Goal: Information Seeking & Learning: Learn about a topic

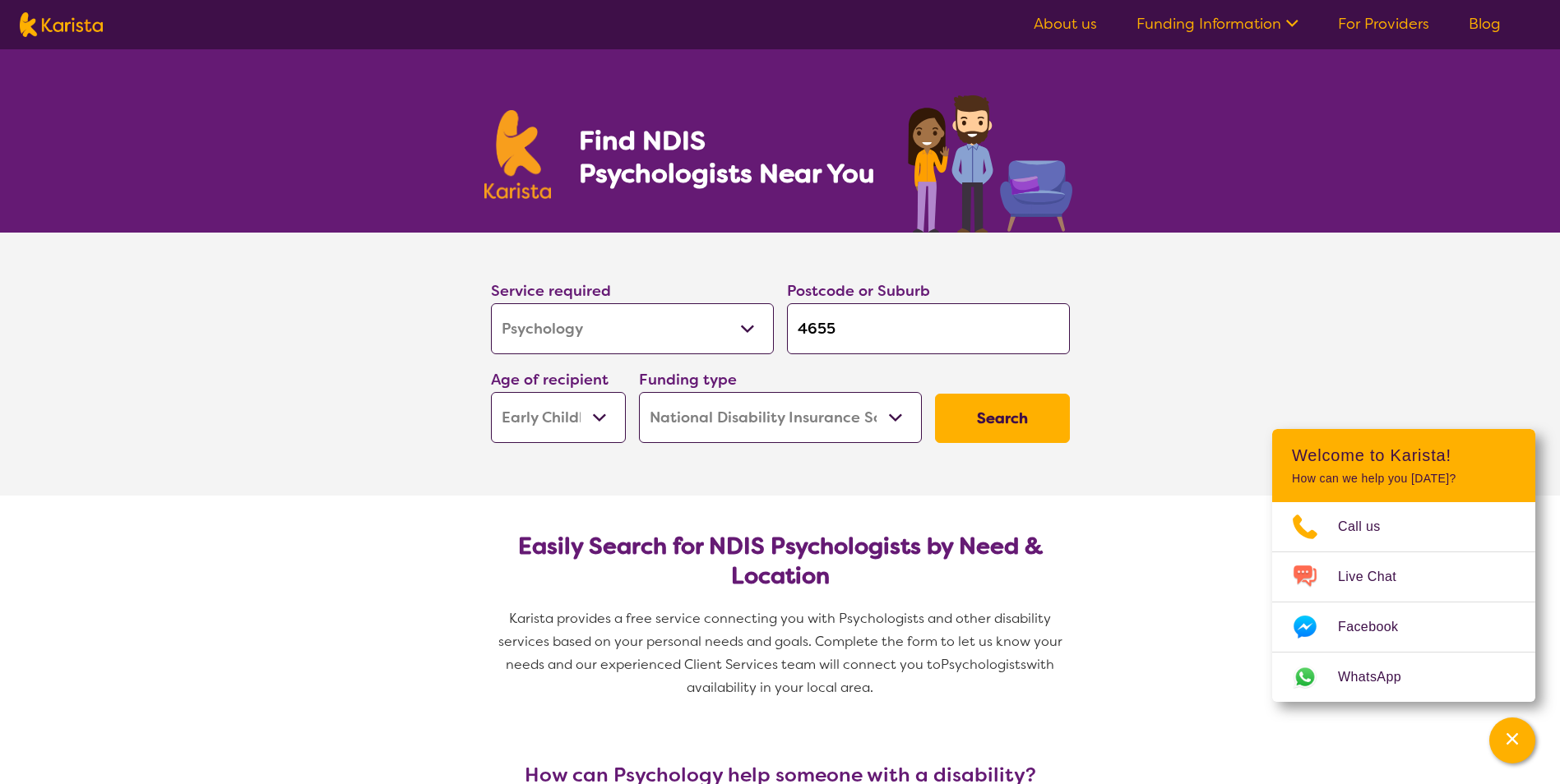
select select "Psychology"
select select "EC"
select select "NDIS"
select select "Psychology"
select select "EC"
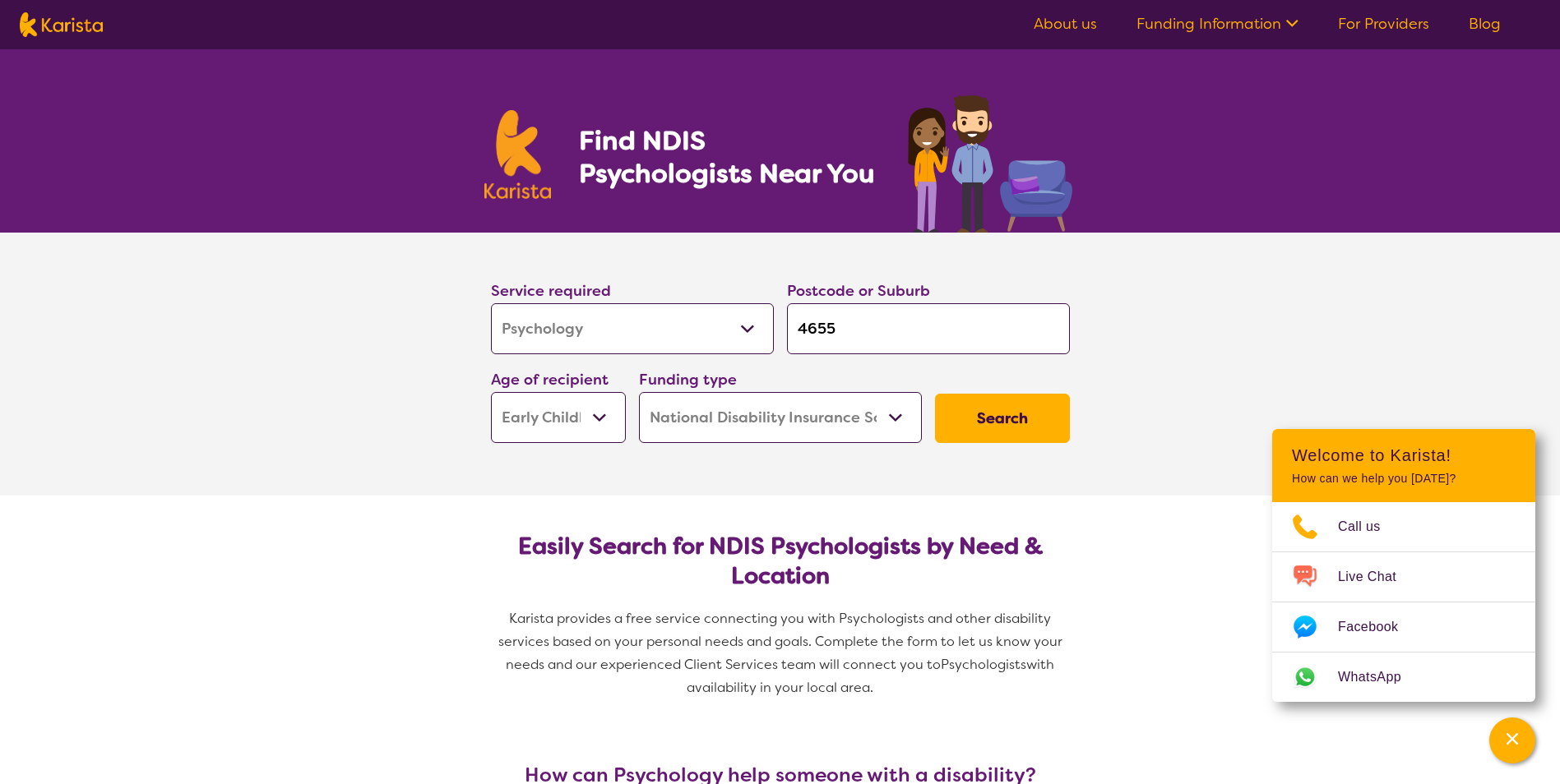
select select "NDIS"
click at [1019, 424] on button "Search" at bounding box center [1003, 419] width 135 height 50
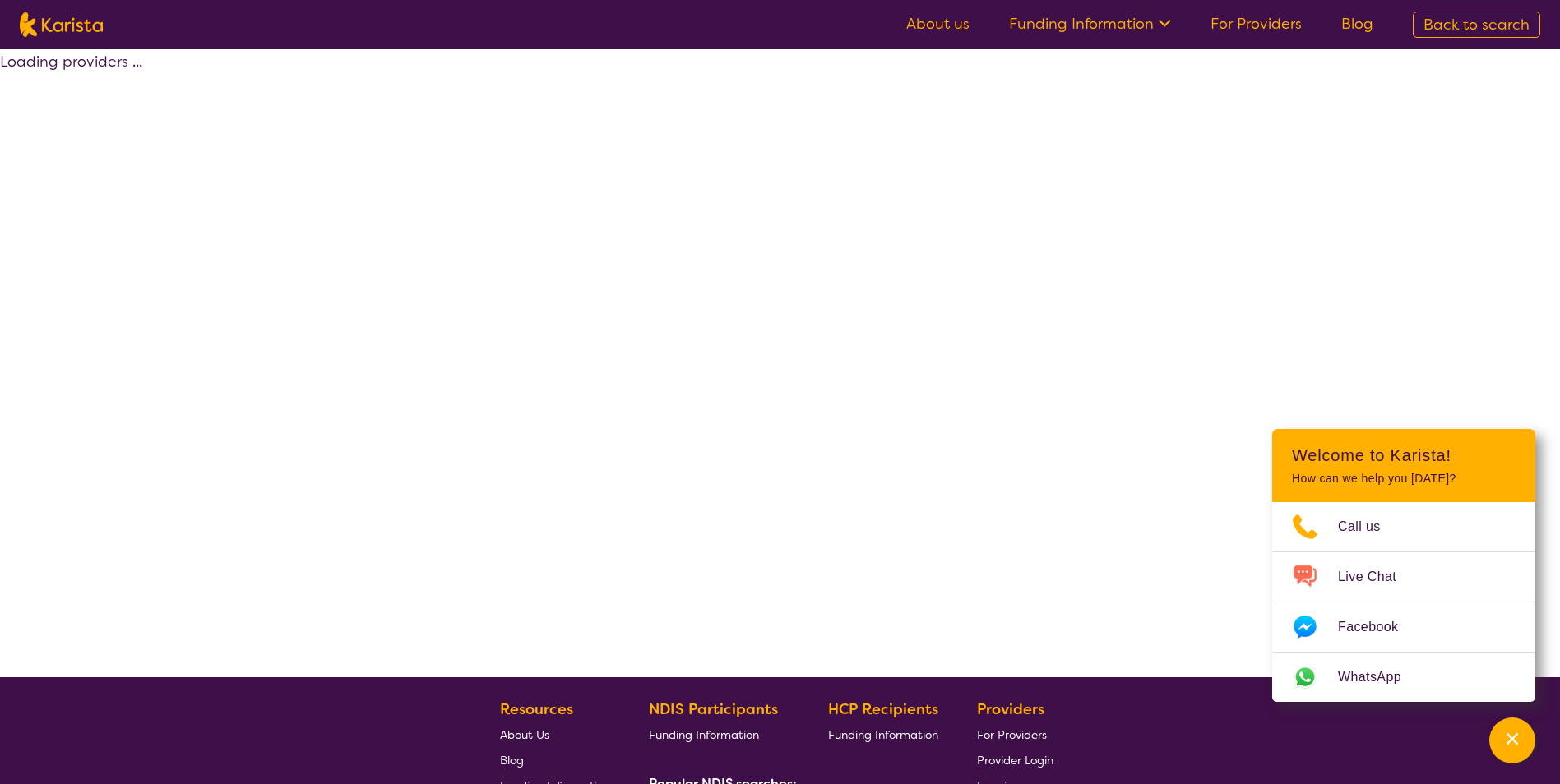
select select "by_score"
